Goal: Share content: Share content

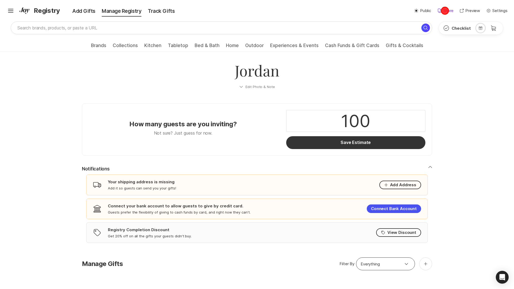
click at [445, 11] on p "Share" at bounding box center [448, 11] width 10 height 6
click at [422, 11] on p "Public" at bounding box center [425, 11] width 11 height 6
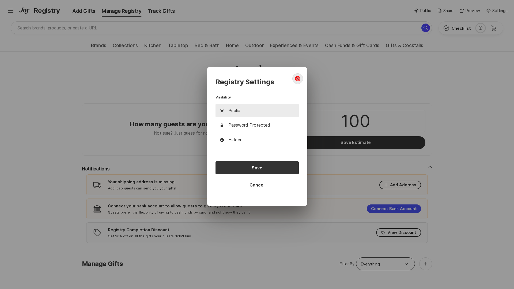
click at [297, 79] on icon "close dialog" at bounding box center [297, 78] width 3 height 3
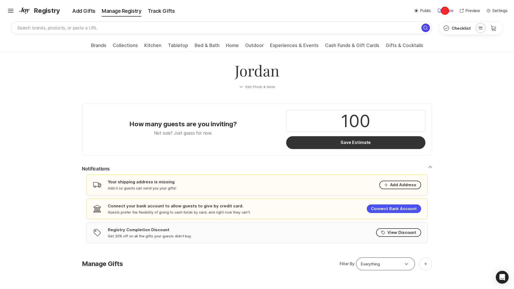
click at [445, 11] on p "Share" at bounding box center [448, 11] width 10 height 6
click at [422, 11] on p "Public" at bounding box center [425, 11] width 11 height 6
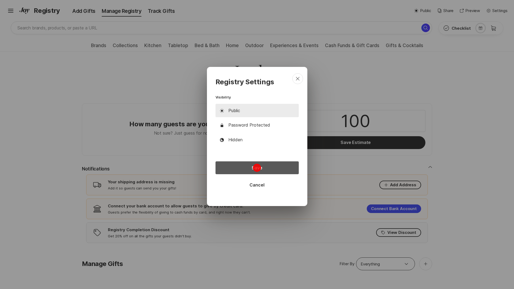
click at [257, 168] on button "Save" at bounding box center [256, 167] width 83 height 13
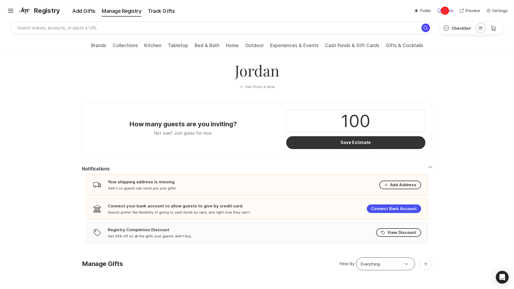
click at [445, 11] on p "Share" at bounding box center [448, 11] width 10 height 6
click at [422, 11] on p "Public" at bounding box center [425, 11] width 11 height 6
type textarea "x"
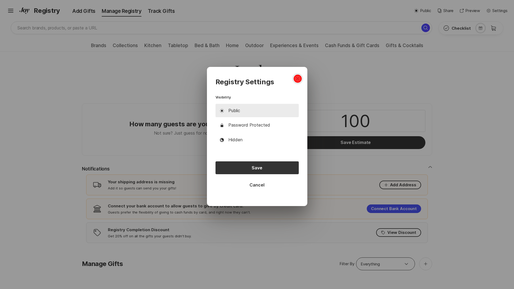
click at [297, 79] on icon "close dialog" at bounding box center [297, 78] width 3 height 3
